Goal: Check status: Check status

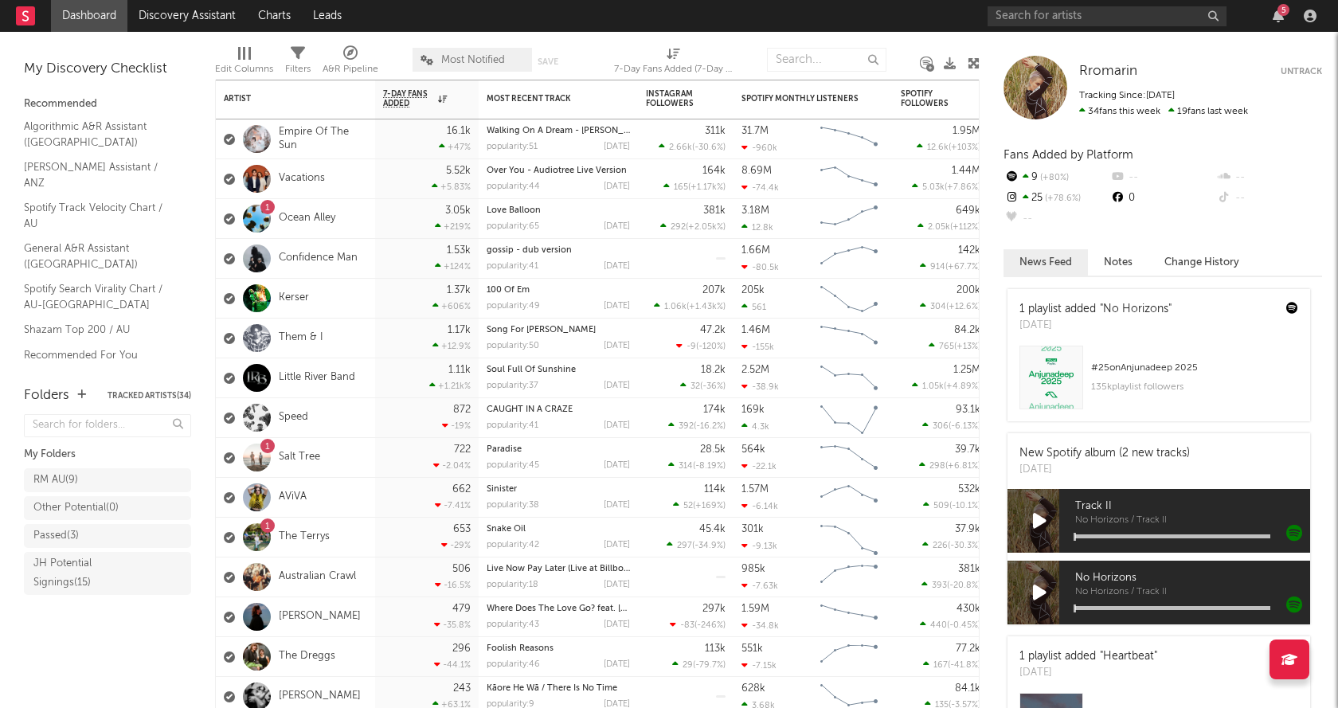
click at [1284, 12] on div "5" at bounding box center [1283, 10] width 12 height 12
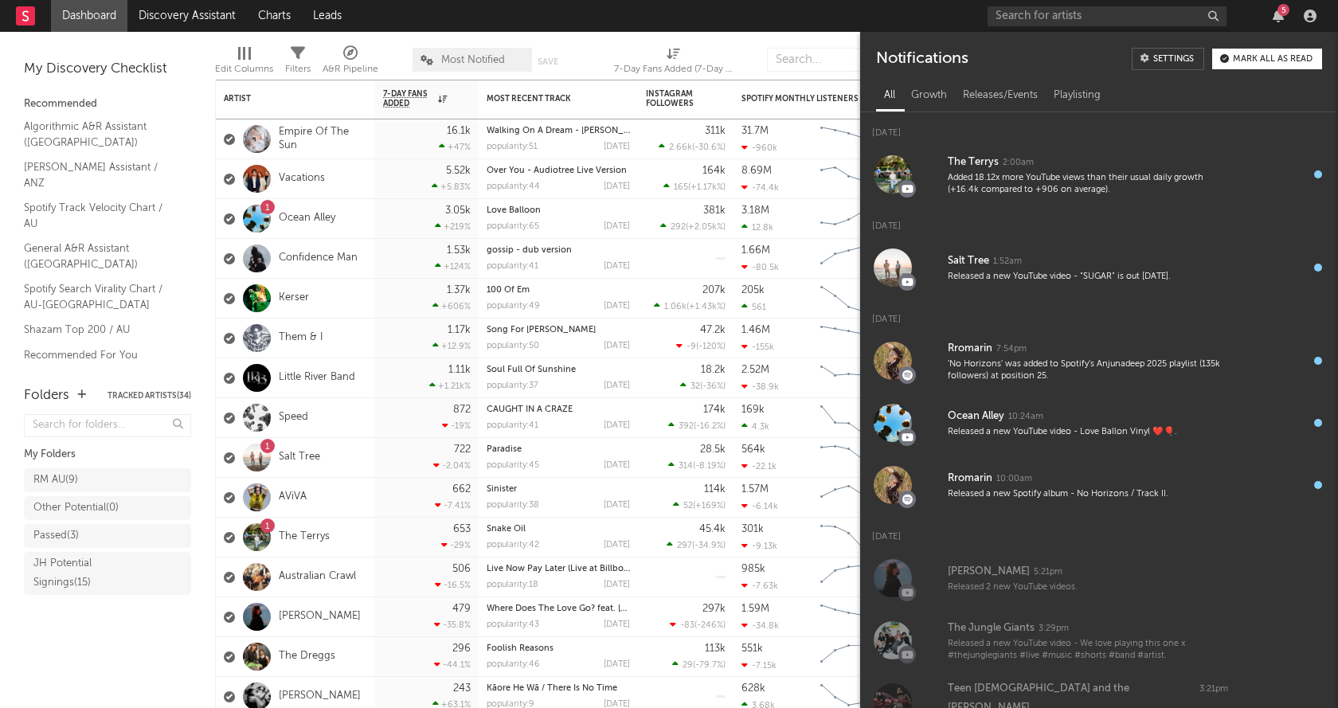
click at [1273, 63] on div "Mark all as read" at bounding box center [1273, 59] width 80 height 9
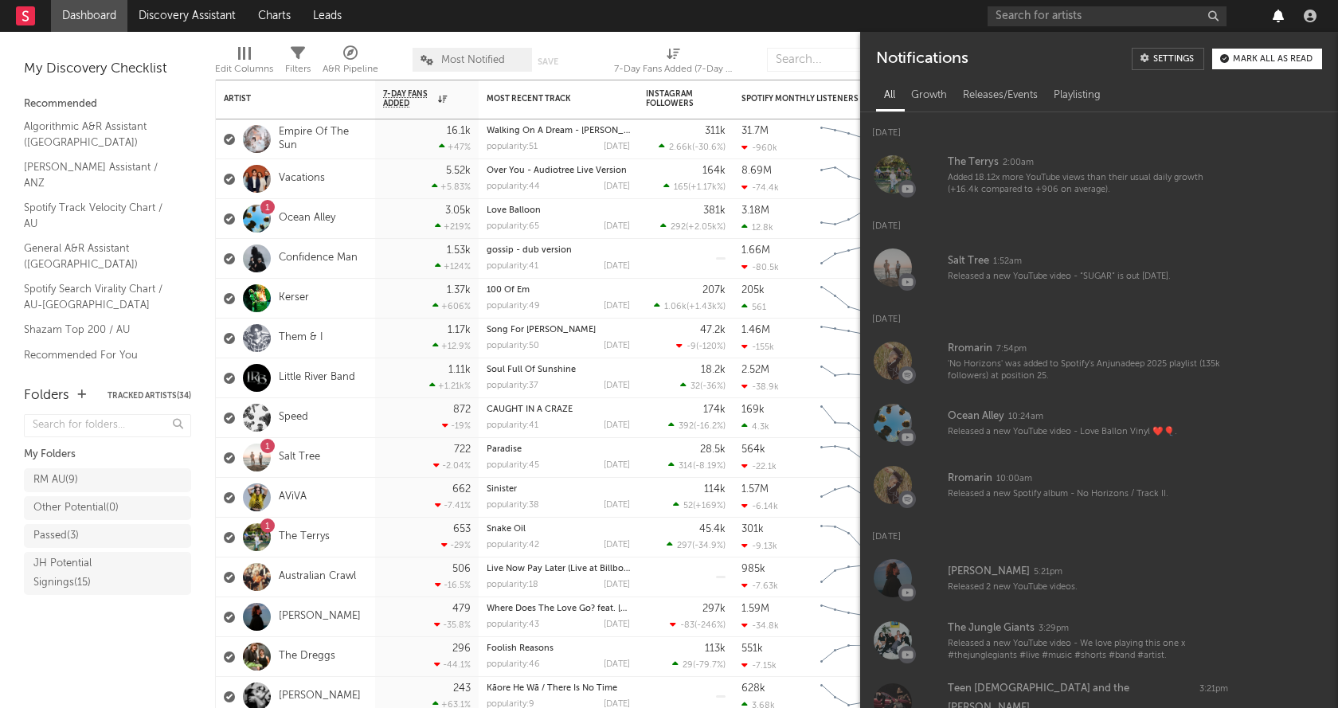
click at [1281, 14] on icon "button" at bounding box center [1278, 16] width 11 height 13
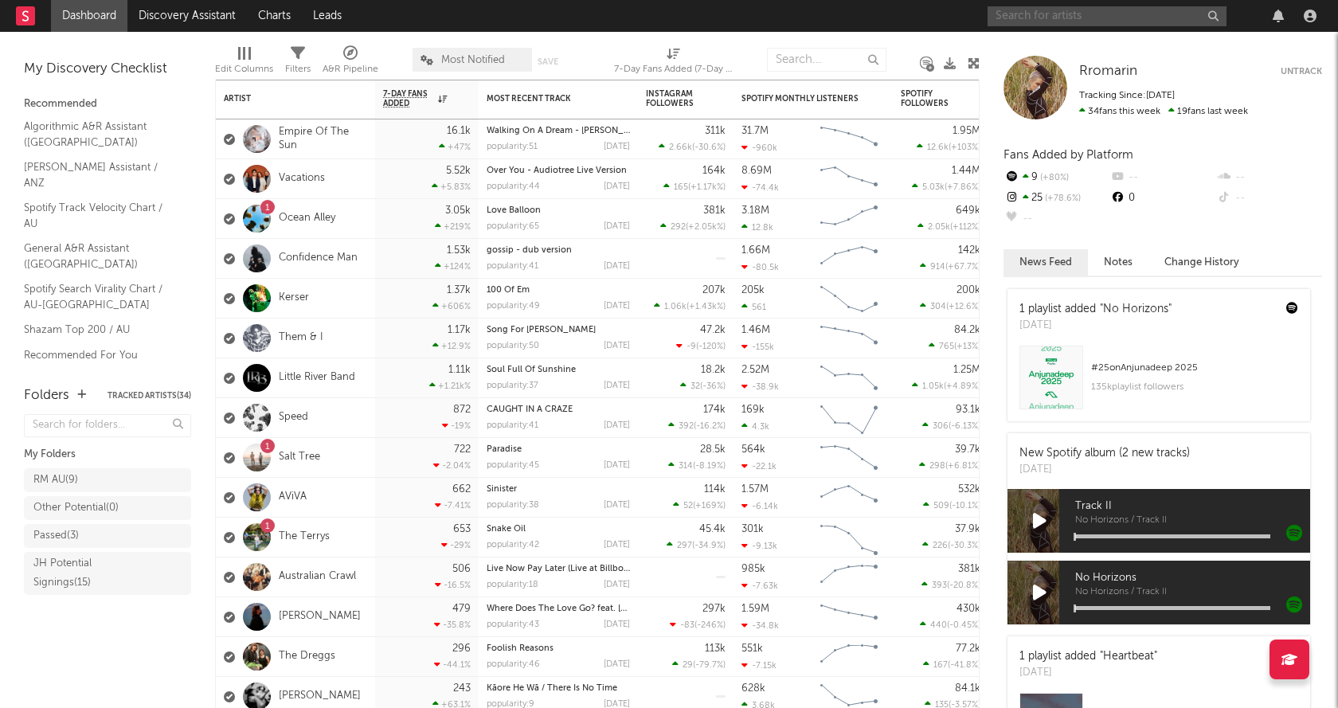
click at [1096, 17] on input "text" at bounding box center [1107, 16] width 239 height 20
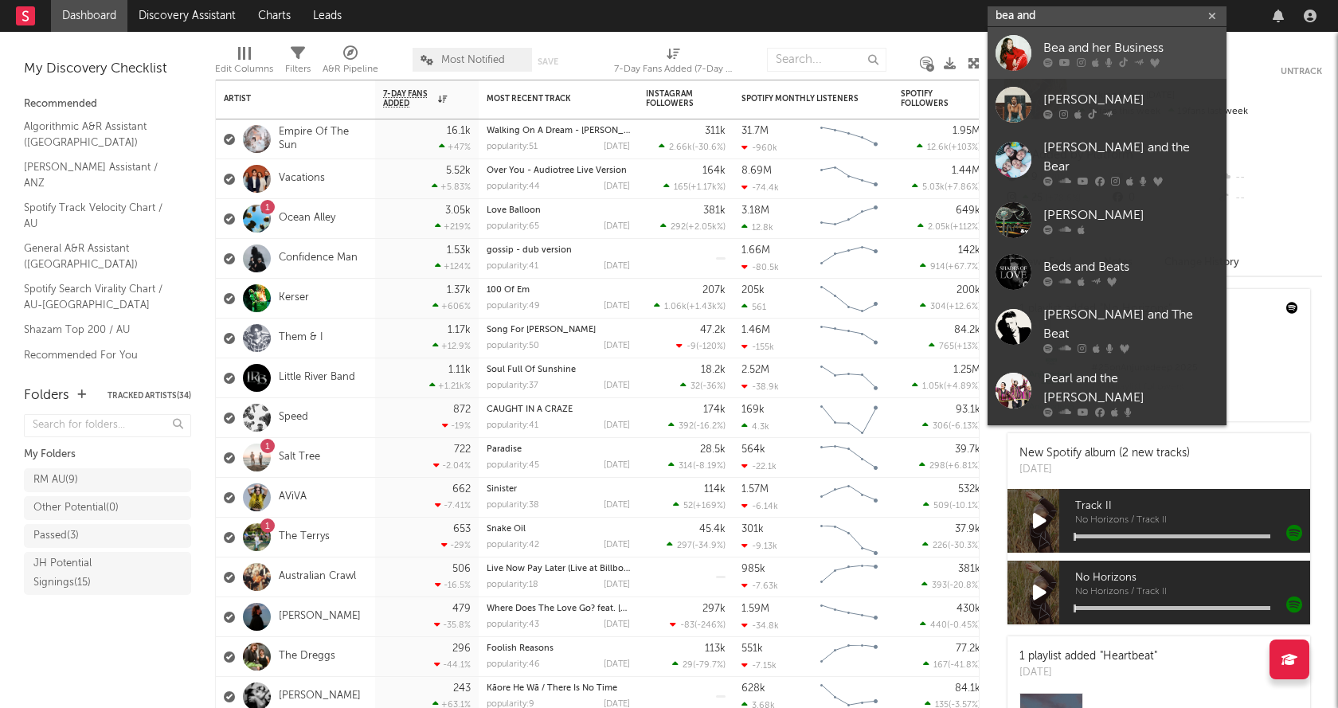
type input "bea and"
click at [1107, 41] on div "Bea and her Business" at bounding box center [1130, 47] width 175 height 19
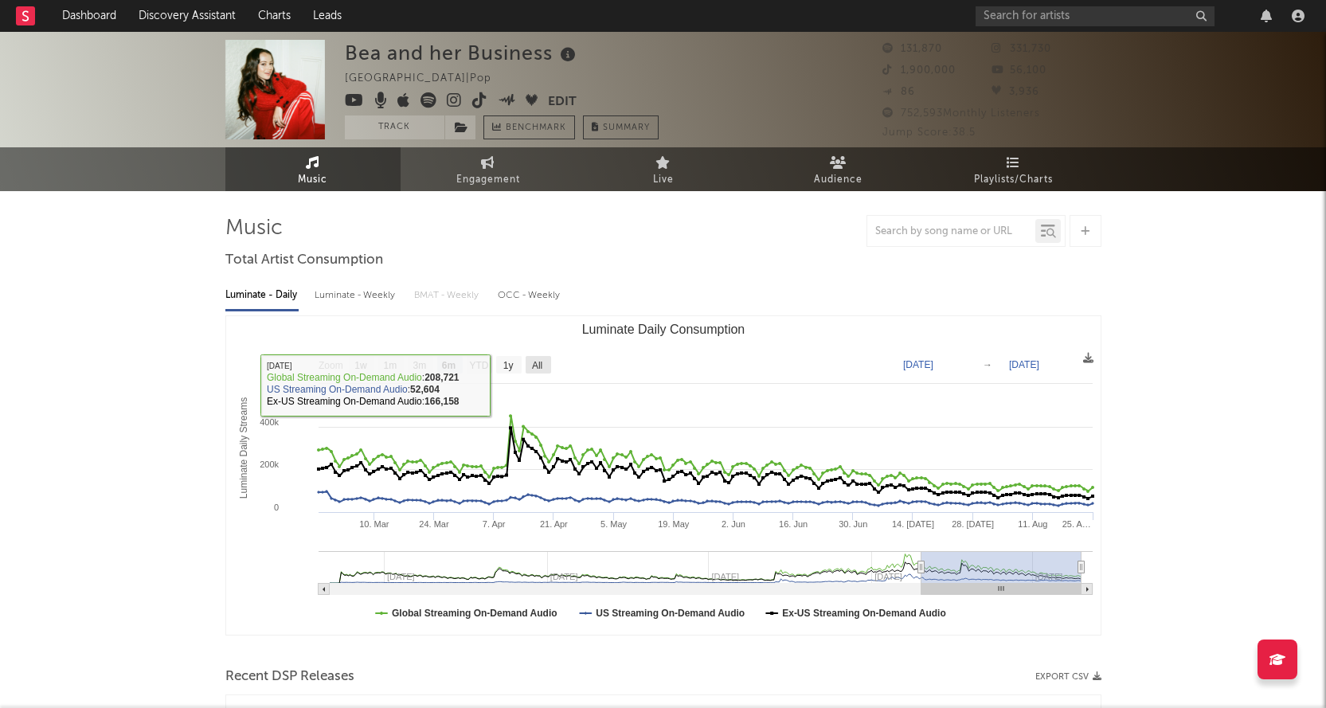
click at [546, 362] on rect "Luminate Daily Consumption" at bounding box center [538, 365] width 25 height 18
select select "All"
type input "[DATE]"
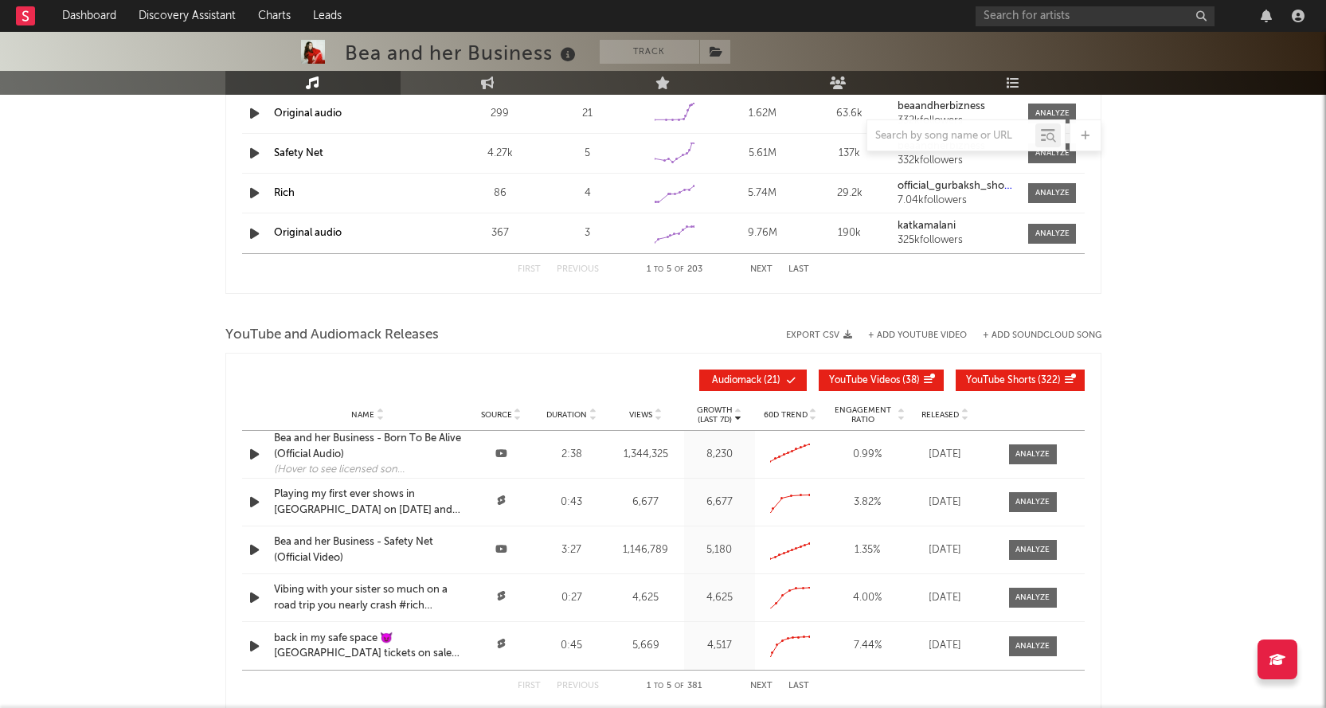
scroll to position [1729, 0]
